Goal: Information Seeking & Learning: Check status

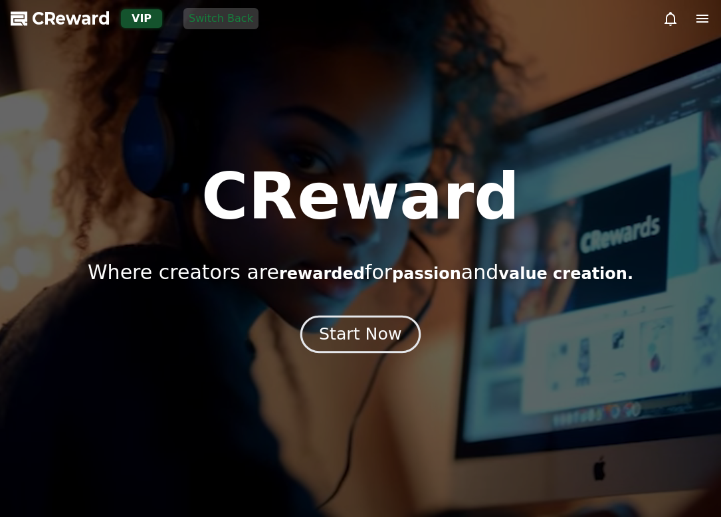
click at [377, 337] on div "Start Now" at bounding box center [360, 334] width 82 height 23
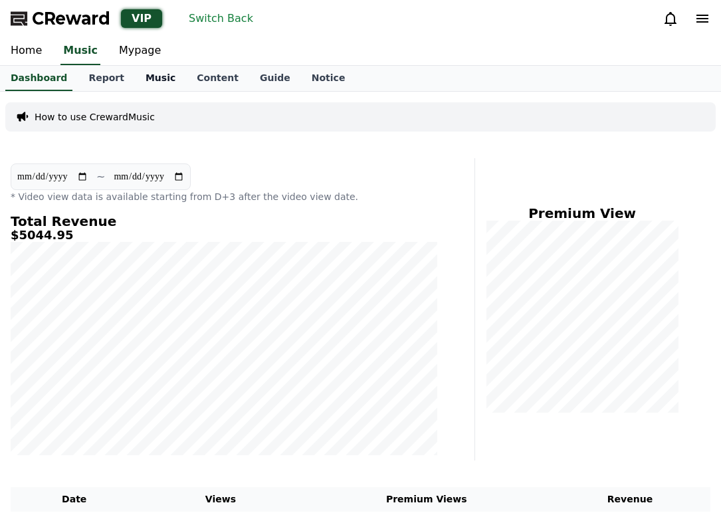
click at [150, 67] on link "Music" at bounding box center [160, 78] width 51 height 25
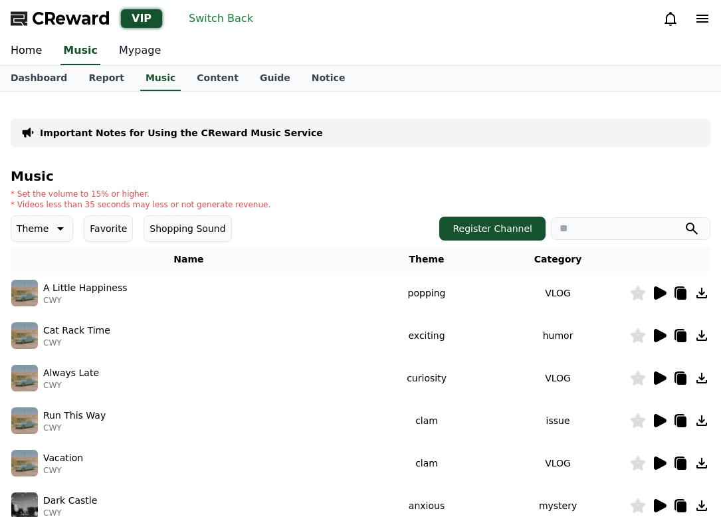
click at [124, 48] on link "Mypage" at bounding box center [139, 51] width 63 height 28
select select "**********"
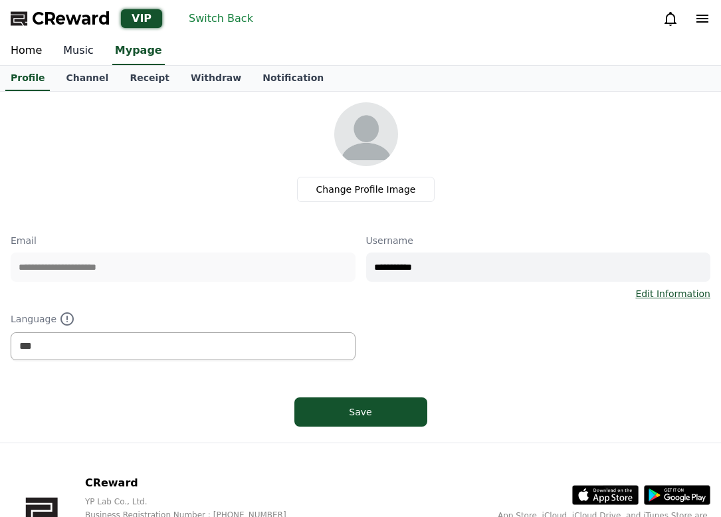
click at [70, 48] on link "Music" at bounding box center [79, 51] width 52 height 28
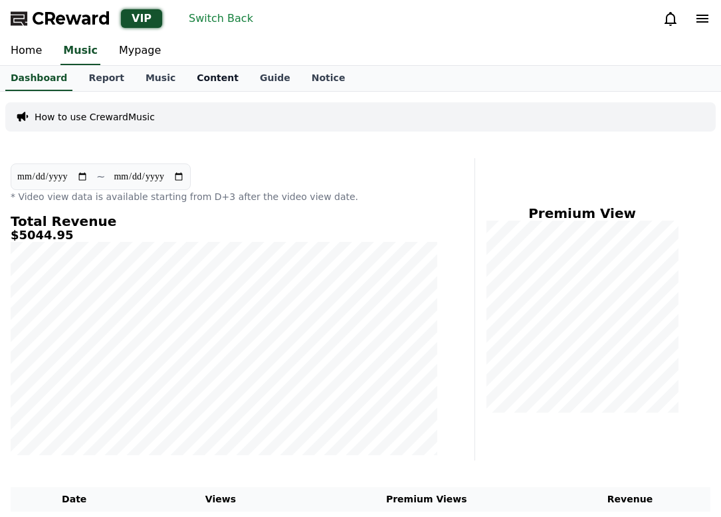
click at [186, 78] on link "Content" at bounding box center [217, 78] width 63 height 25
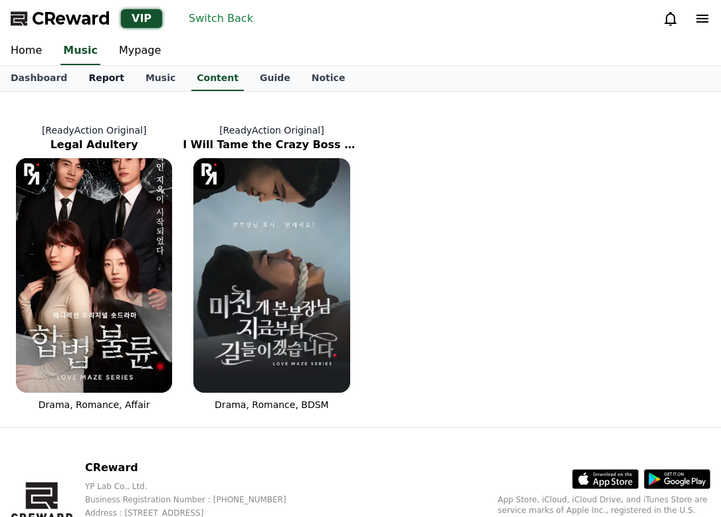
click at [90, 77] on link "Report" at bounding box center [106, 78] width 57 height 25
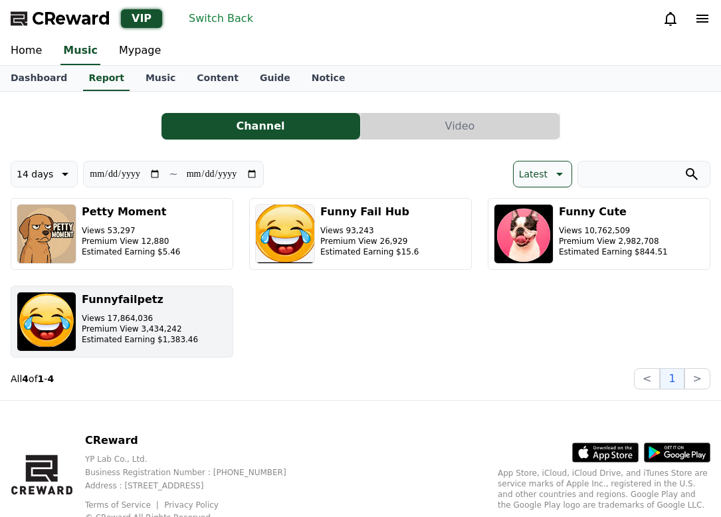
click at [189, 320] on button "Funnyfailpetz Views 17,864,036 Premium View 3,434,242 Estimated Earning $1,383.…" at bounding box center [122, 322] width 223 height 72
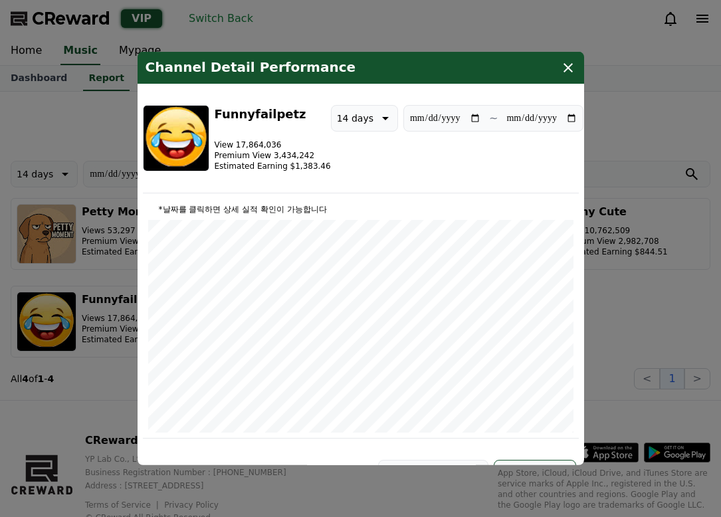
click at [681, 300] on button "close modal" at bounding box center [360, 258] width 721 height 517
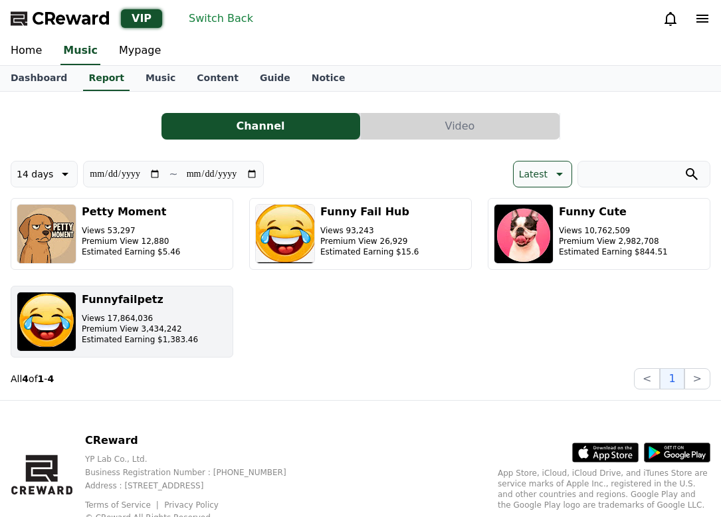
click at [177, 310] on div "Funnyfailpetz Views 17,864,036 Premium View 3,434,242 Estimated Earning $1,383.…" at bounding box center [140, 322] width 116 height 60
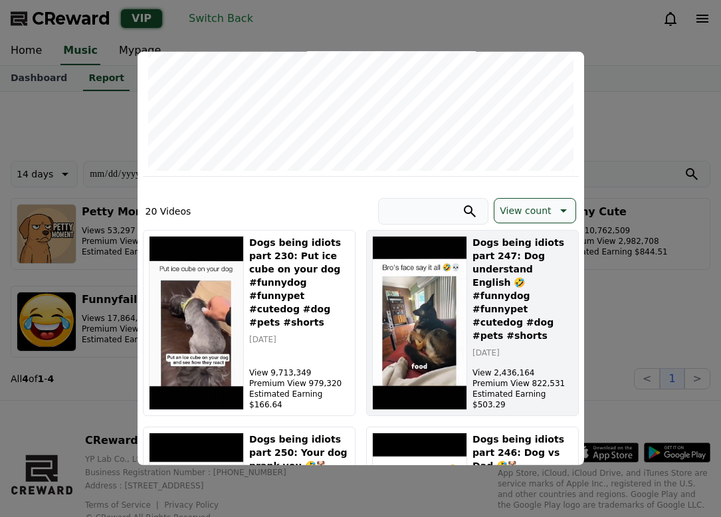
scroll to position [266, 0]
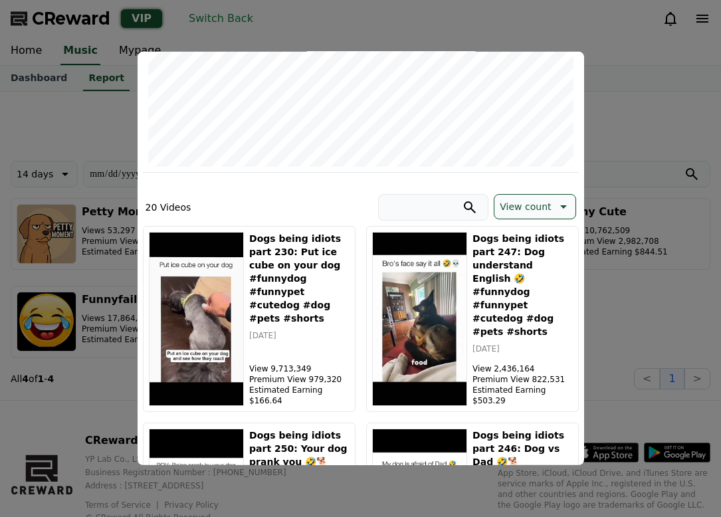
click at [425, 214] on input "modal" at bounding box center [433, 207] width 110 height 27
type input "*"
click at [462, 199] on button "modal" at bounding box center [470, 207] width 16 height 16
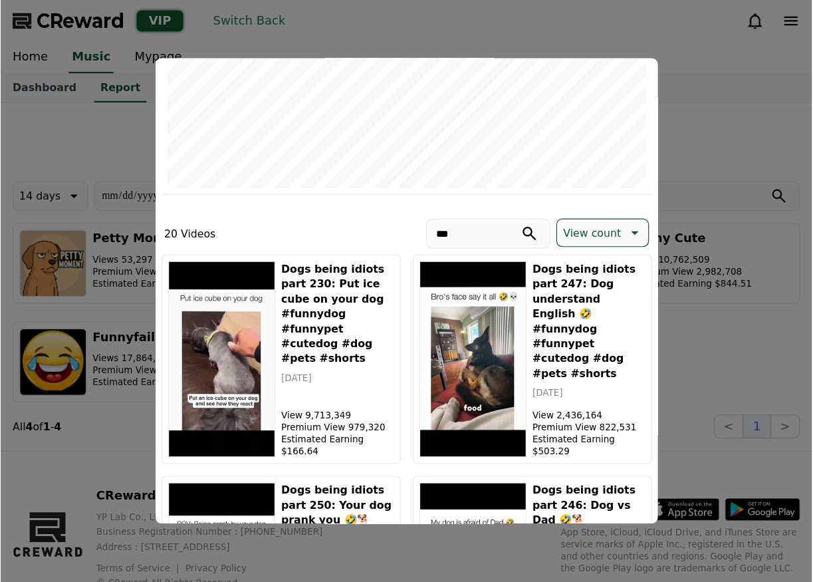
scroll to position [245, 0]
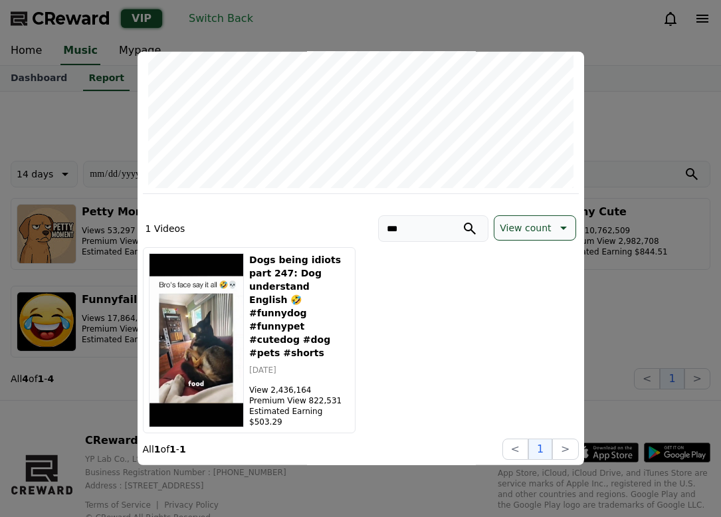
click at [433, 233] on input "***" at bounding box center [433, 228] width 110 height 27
type input "***"
click at [462, 221] on button "modal" at bounding box center [470, 229] width 16 height 16
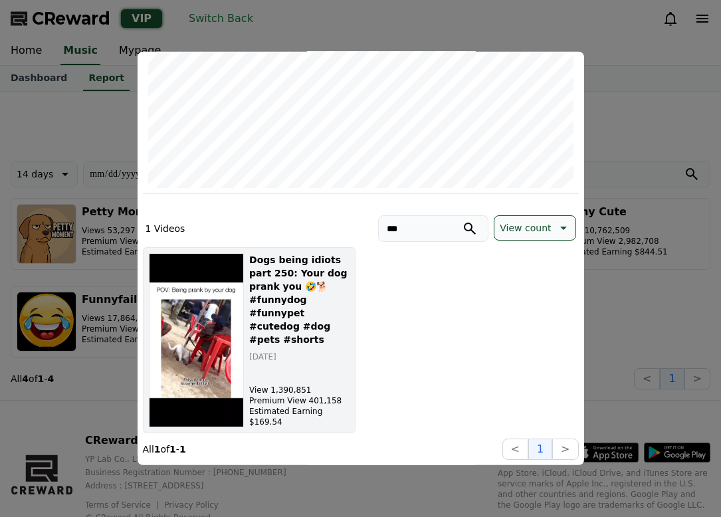
click at [278, 352] on p "[DATE]" at bounding box center [299, 357] width 100 height 11
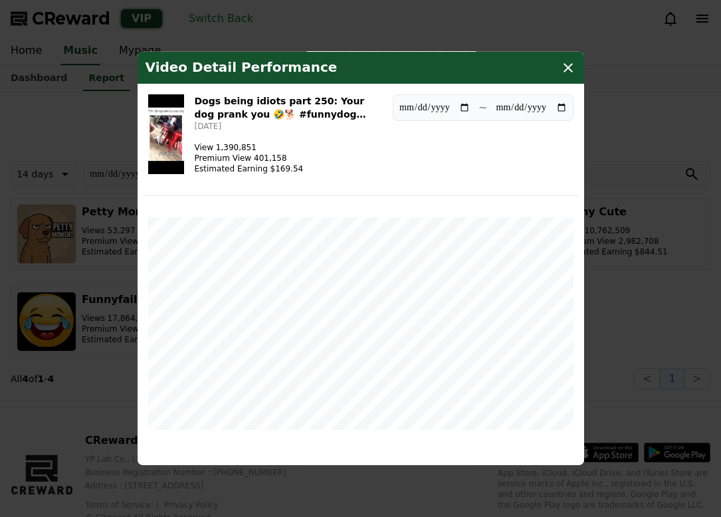
click at [168, 108] on img "modal" at bounding box center [166, 134] width 36 height 80
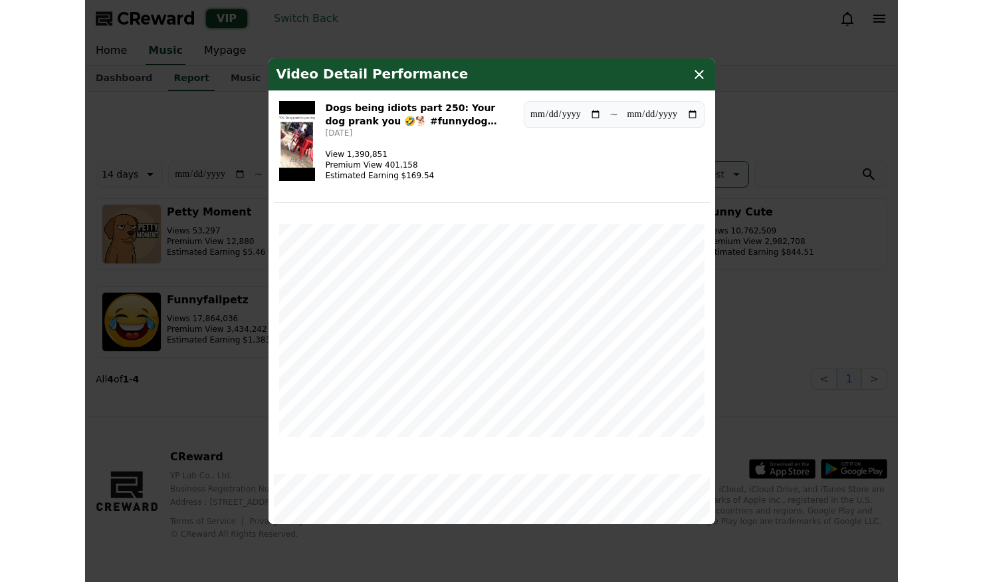
scroll to position [193, 0]
